Goal: Task Accomplishment & Management: Use online tool/utility

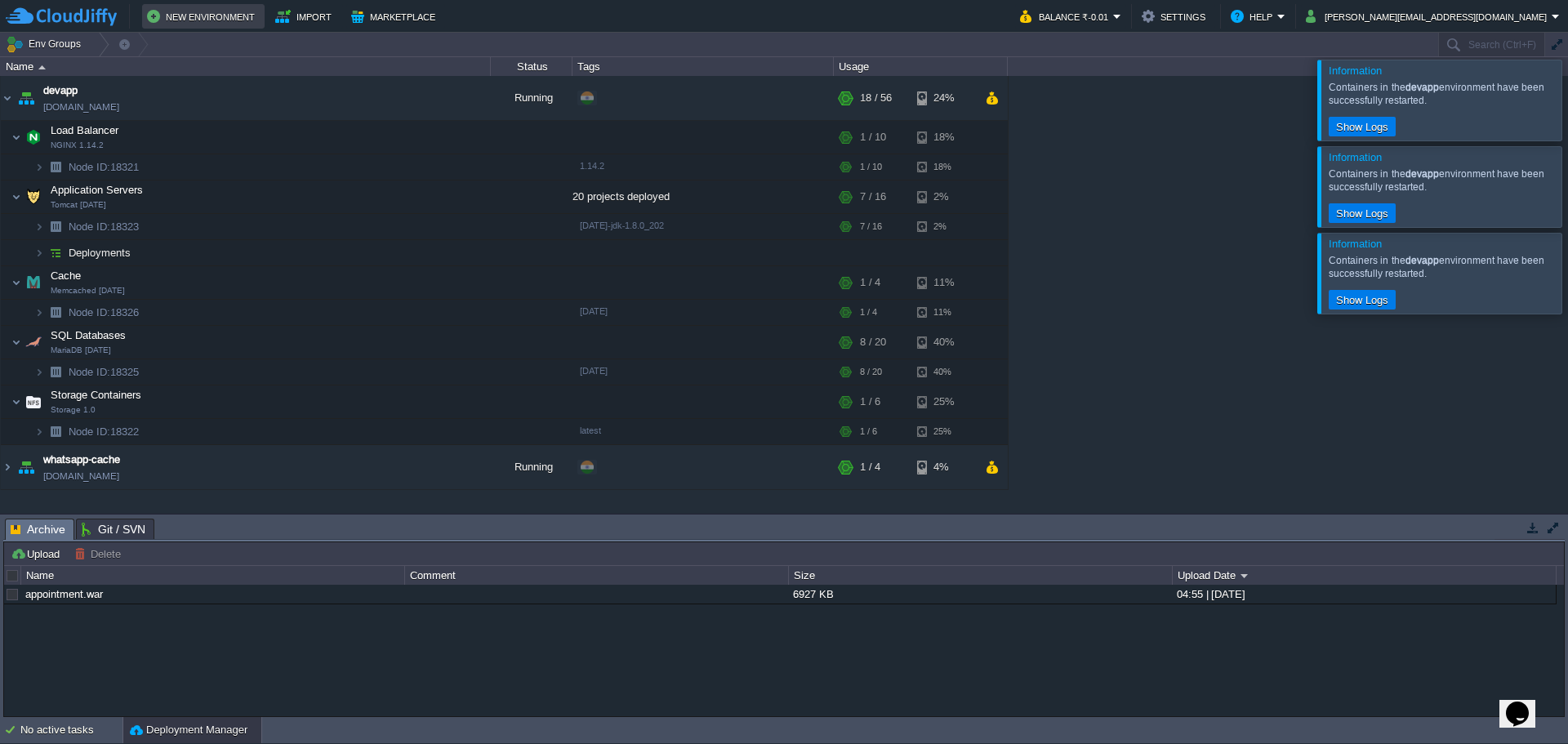
click at [214, 22] on button "New Environment" at bounding box center [203, 16] width 112 height 19
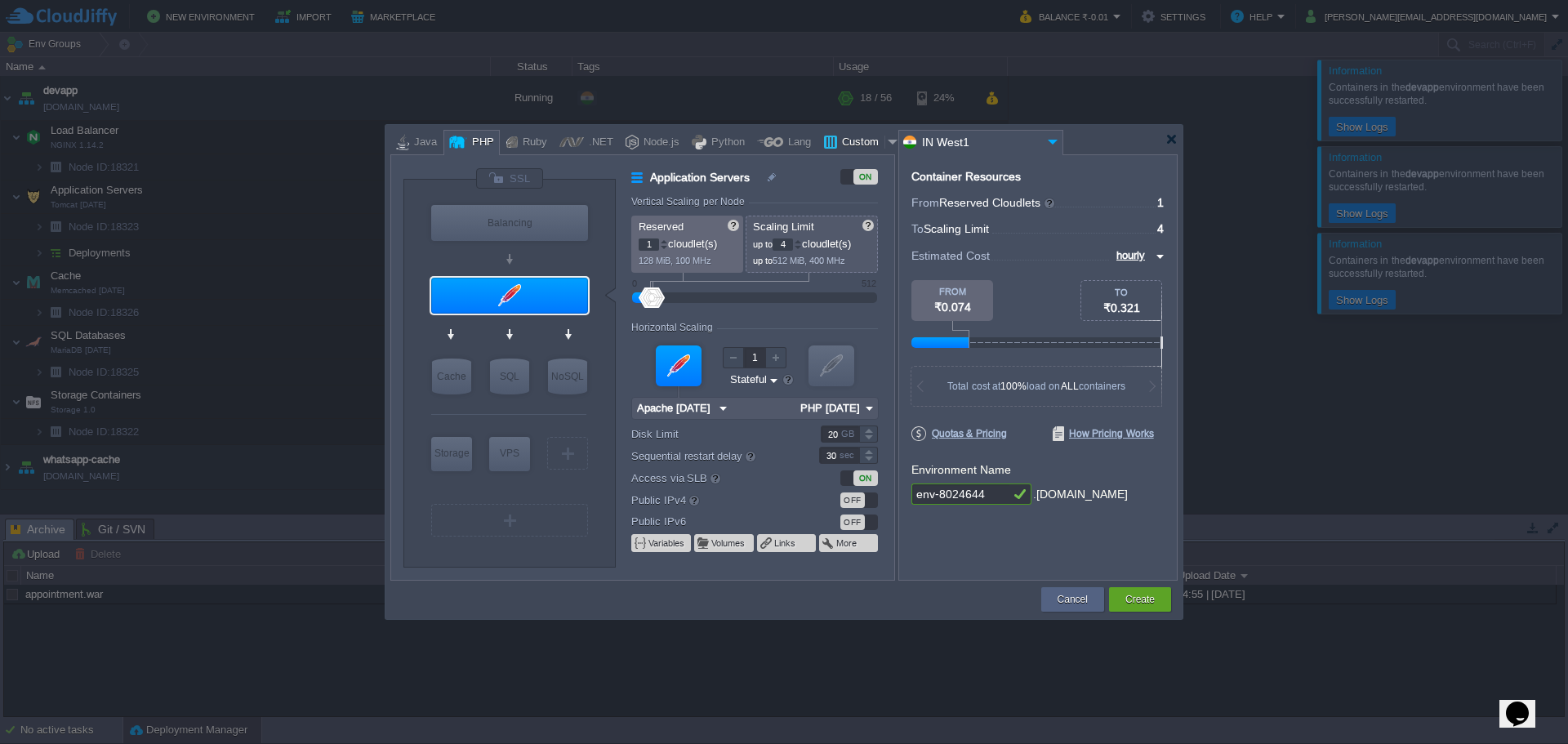
click at [837, 141] on div "Custom" at bounding box center [861, 142] width 47 height 25
type input "Application Servers"
type input "16"
type input "Docker Image"
type input "Stateless"
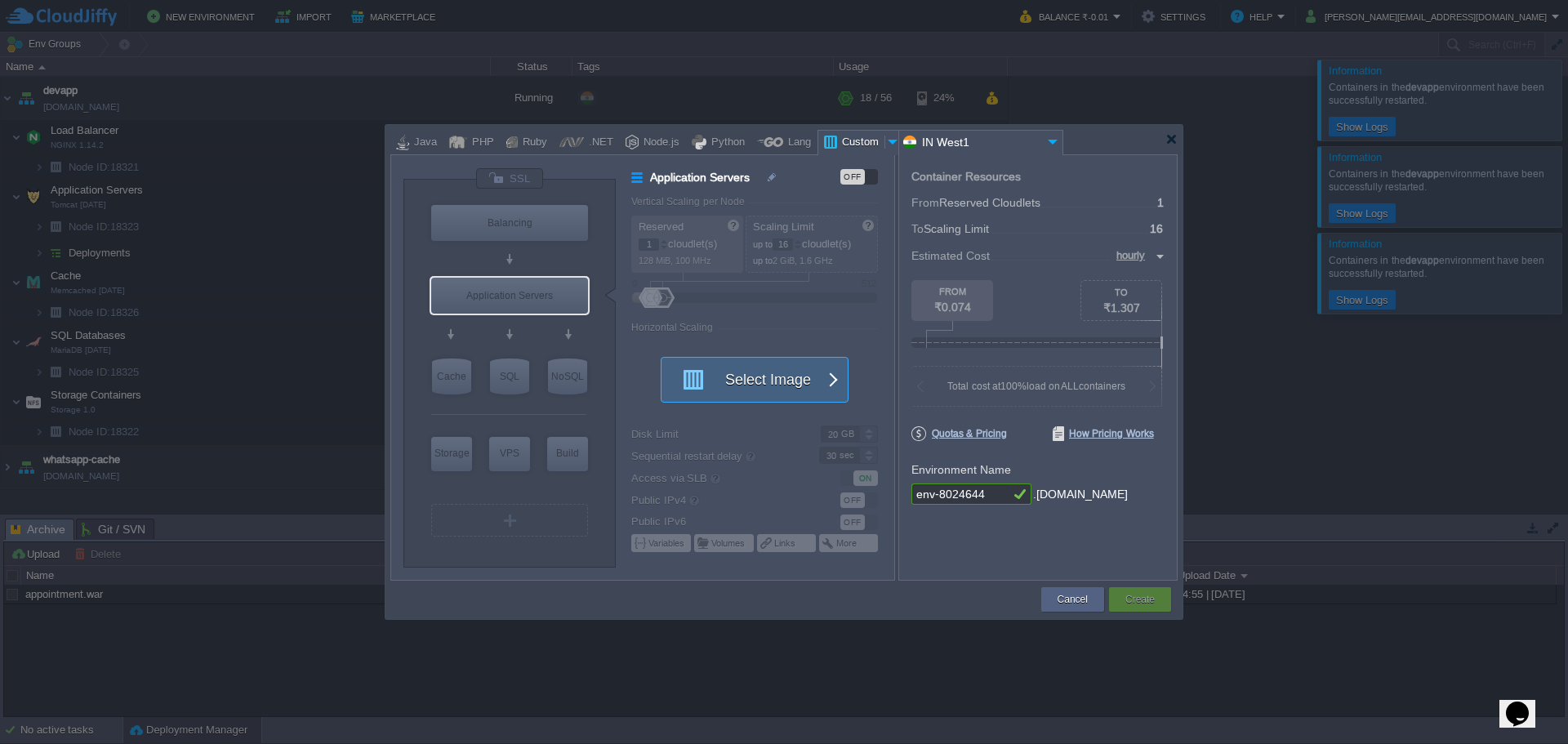
click at [775, 381] on button "Select Image" at bounding box center [745, 380] width 147 height 44
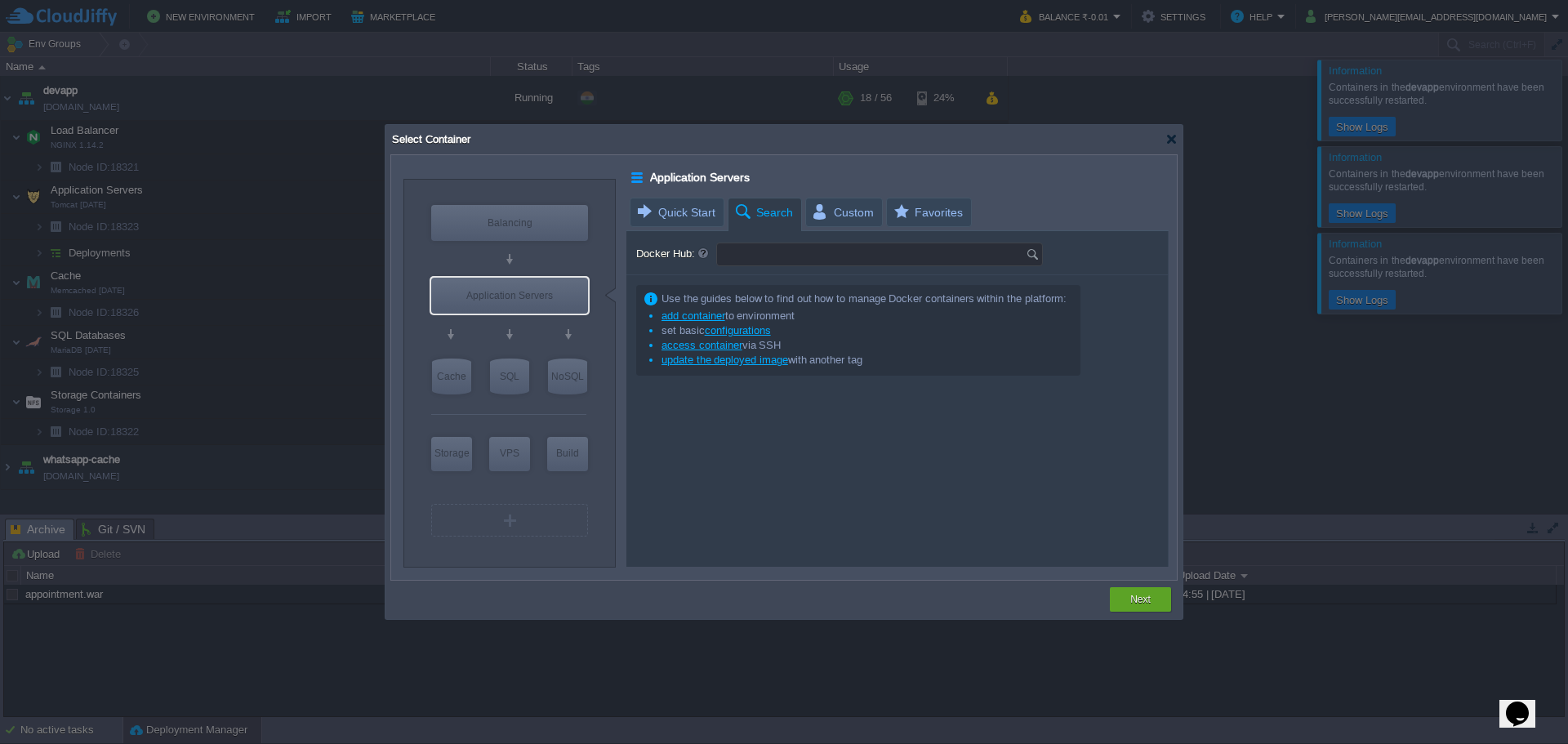
click at [780, 257] on input "Docker Hub:" at bounding box center [872, 255] width 308 height 22
click at [1031, 253] on img at bounding box center [1035, 255] width 18 height 22
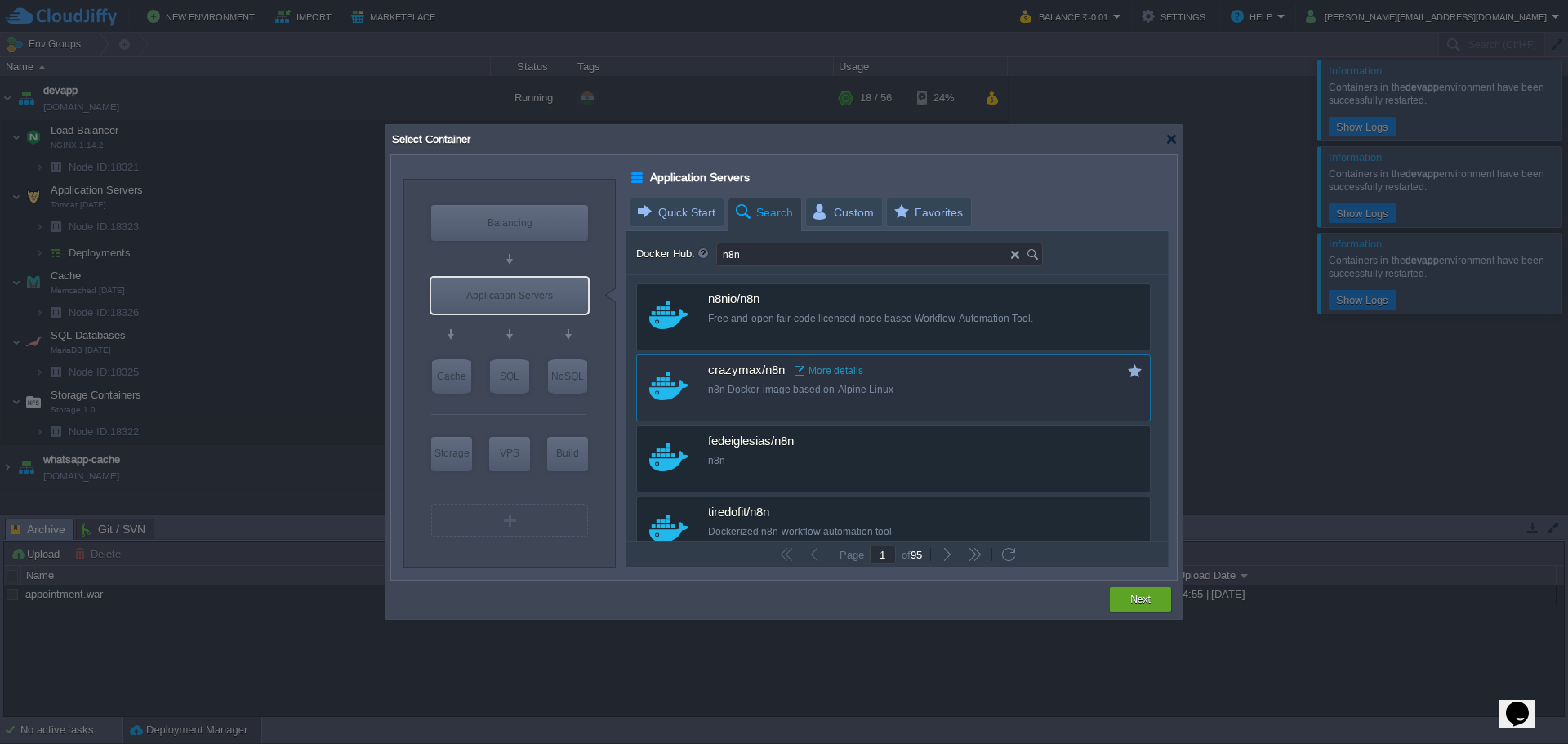
type input "n8n"
